Goal: Task Accomplishment & Management: Manage account settings

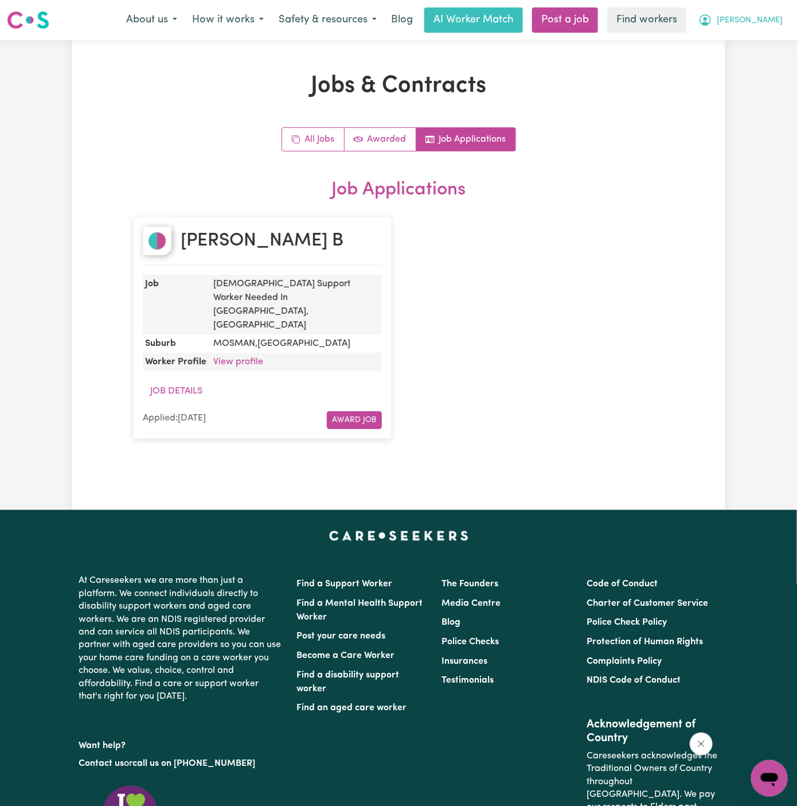
click at [778, 15] on span "[PERSON_NAME]" at bounding box center [750, 20] width 66 height 13
click at [732, 61] on link "Logout" at bounding box center [744, 66] width 91 height 22
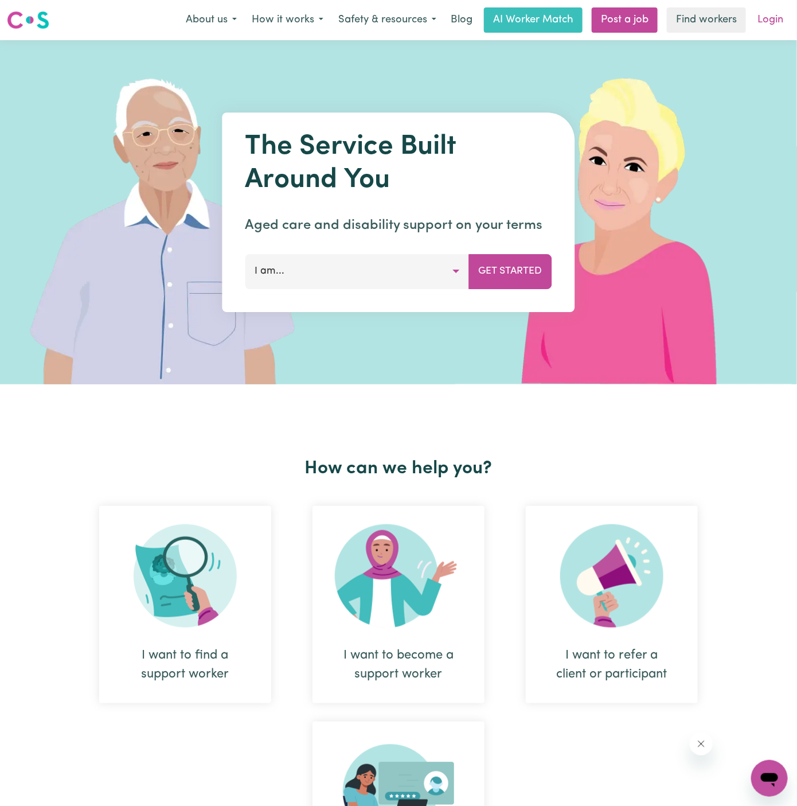
click at [775, 14] on link "Login" at bounding box center [771, 19] width 40 height 25
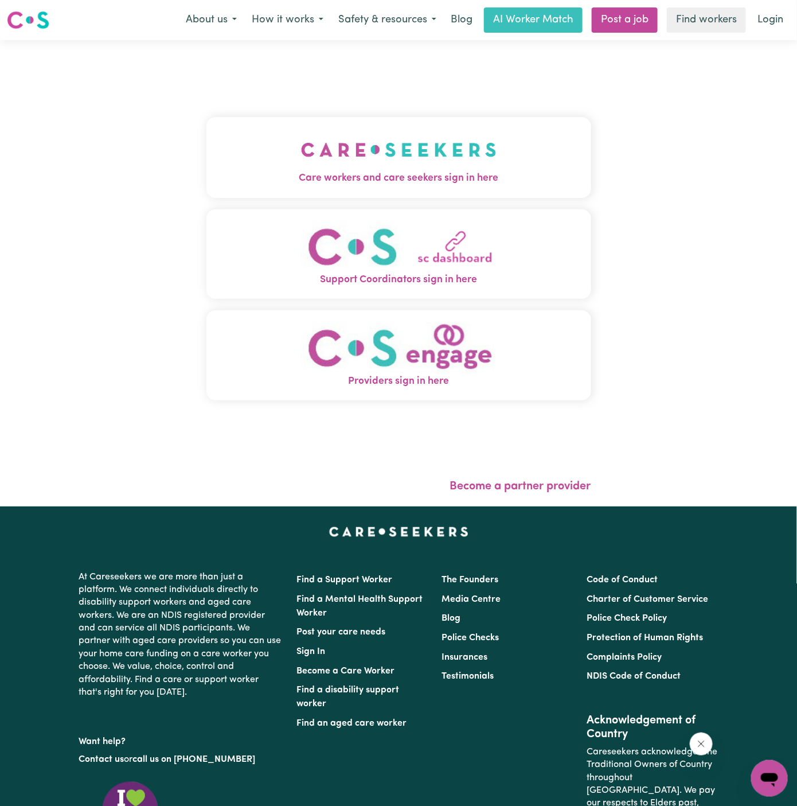
click at [339, 160] on img "Care workers and care seekers sign in here" at bounding box center [399, 149] width 196 height 42
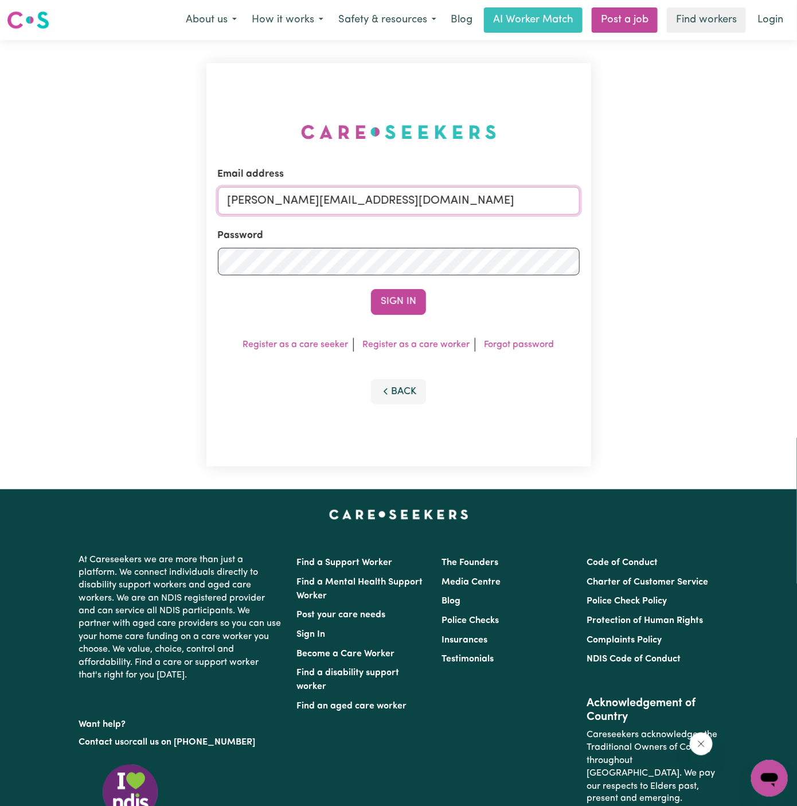
click at [464, 204] on input "[PERSON_NAME][EMAIL_ADDRESS][DOMAIN_NAME]" at bounding box center [399, 201] width 362 height 28
drag, startPoint x: 287, startPoint y: 202, endPoint x: 610, endPoint y: 204, distance: 323.4
click at [610, 204] on div "Email address [EMAIL_ADDRESS][DOMAIN_NAME] Password Sign In Register as a care …" at bounding box center [398, 264] width 797 height 449
type input "[EMAIL_ADDRESS][DOMAIN_NAME]"
click at [404, 307] on button "Sign In" at bounding box center [398, 301] width 55 height 25
